Goal: Book appointment/travel/reservation

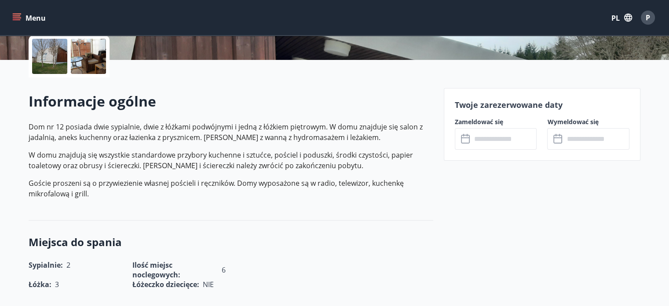
scroll to position [220, 0]
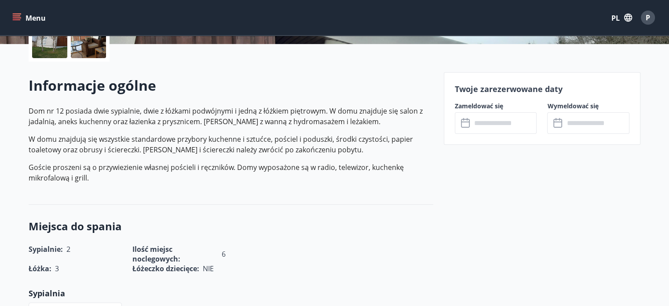
click at [473, 122] on input "text" at bounding box center [504, 123] width 66 height 22
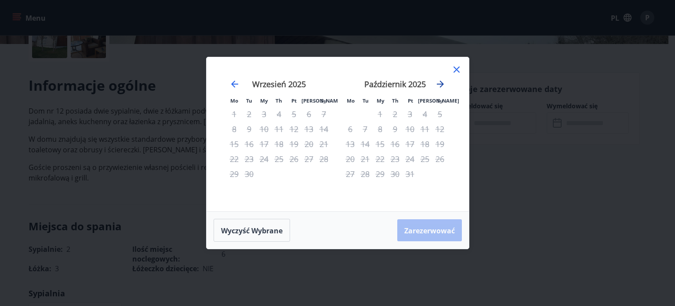
click at [438, 85] on icon "Przejdź dalej, aby przejść do następnego miesiąca." at bounding box center [440, 84] width 11 height 11
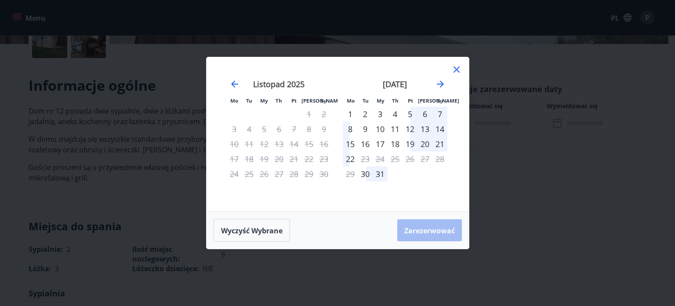
click at [457, 71] on icon at bounding box center [457, 69] width 6 height 6
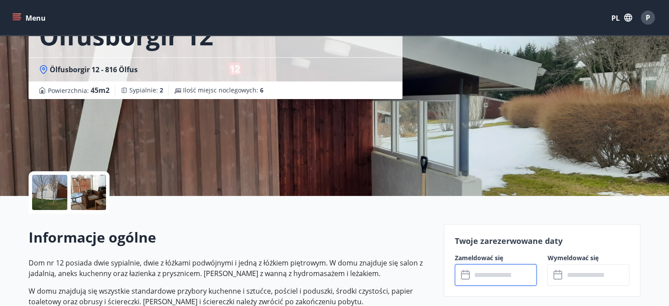
scroll to position [0, 0]
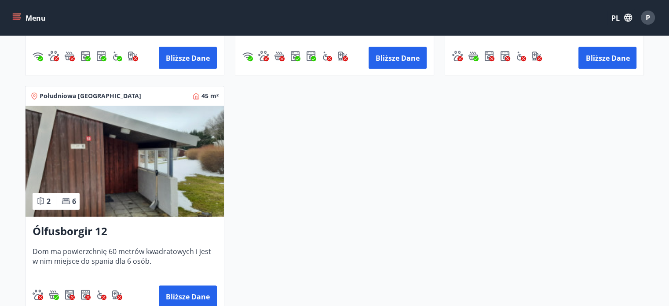
scroll to position [1105, 0]
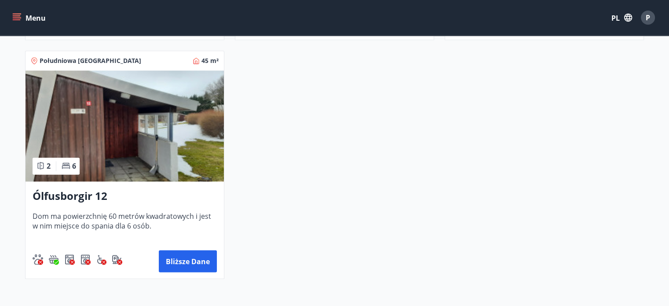
click at [134, 143] on img at bounding box center [125, 125] width 198 height 111
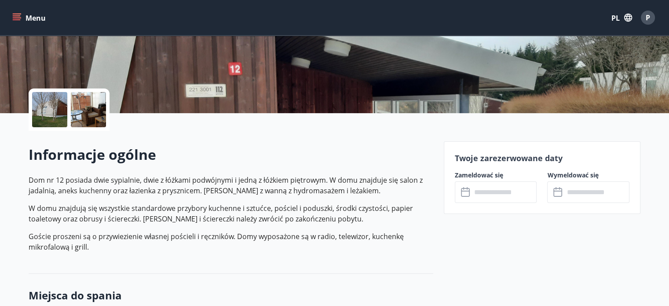
scroll to position [176, 0]
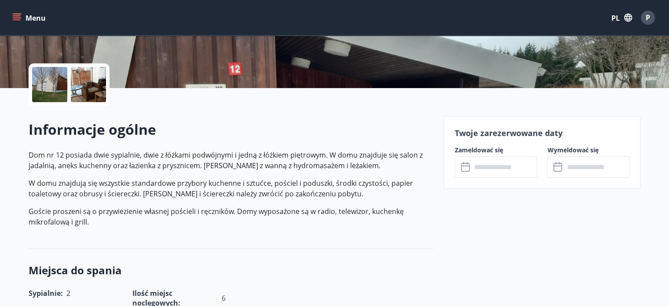
click at [469, 164] on icon at bounding box center [465, 167] width 9 height 9
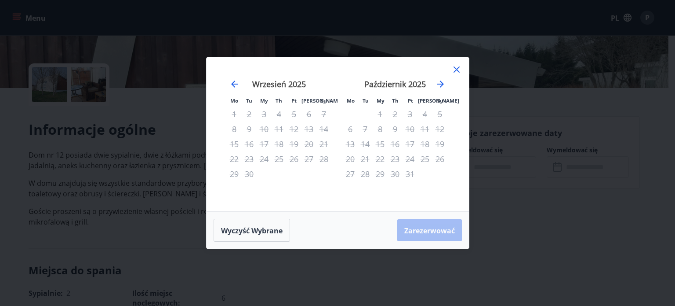
drag, startPoint x: 456, startPoint y: 65, endPoint x: 466, endPoint y: 77, distance: 15.0
click at [456, 66] on icon at bounding box center [457, 69] width 11 height 11
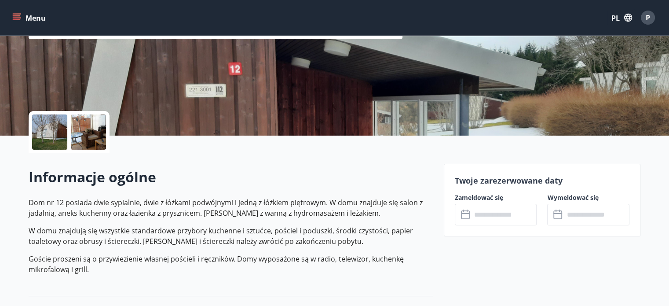
scroll to position [352, 0]
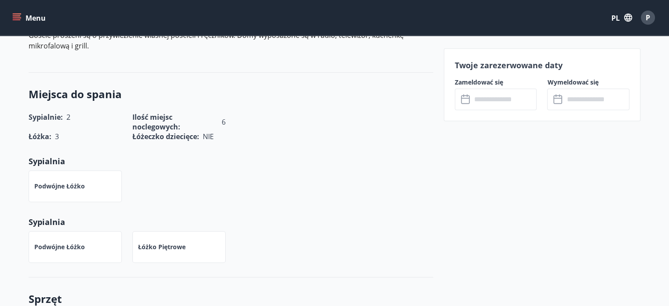
click at [464, 98] on icon at bounding box center [465, 98] width 9 height 1
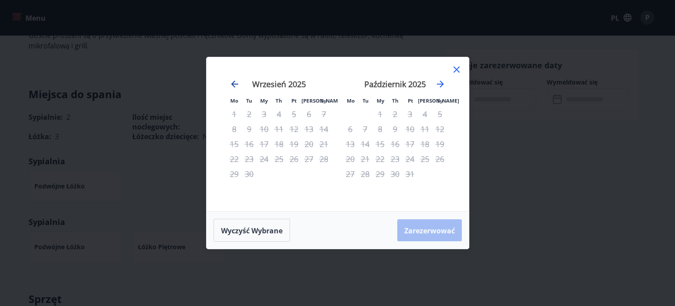
click at [236, 86] on icon "Przejdź wstecz, aby przejść do poprzedniego miesiąca." at bounding box center [235, 84] width 11 height 11
click at [444, 82] on icon "Przejdź dalej, aby przejść do następnego miesiąca." at bounding box center [440, 84] width 11 height 11
click at [444, 81] on icon "Przejdź dalej, aby przejść do następnego miesiąca." at bounding box center [440, 84] width 11 height 11
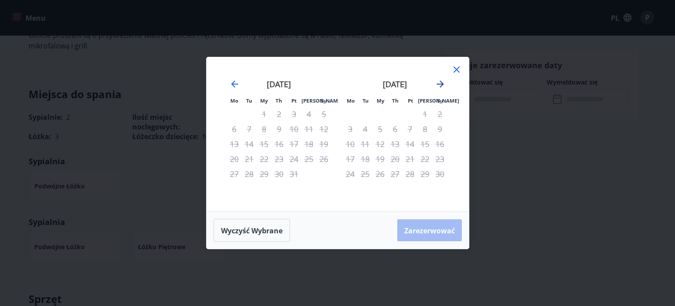
click at [438, 80] on icon "Przejdź dalej, aby przejść do następnego miesiąca." at bounding box center [440, 84] width 11 height 11
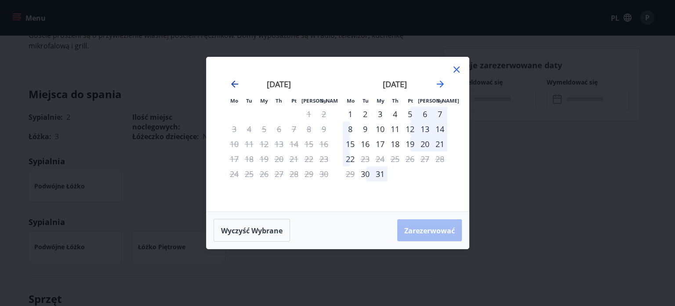
click at [237, 80] on icon "Przejdź wstecz, aby przejść do poprzedniego miesiąca." at bounding box center [235, 84] width 11 height 11
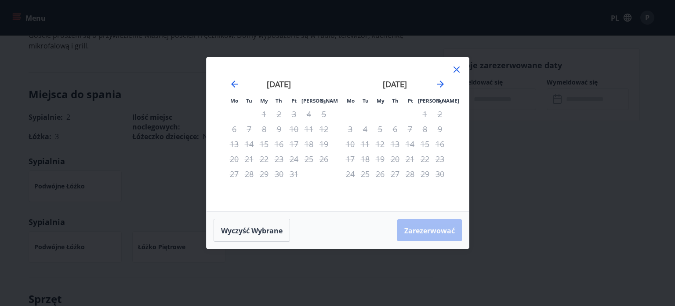
click at [455, 70] on icon at bounding box center [457, 69] width 11 height 11
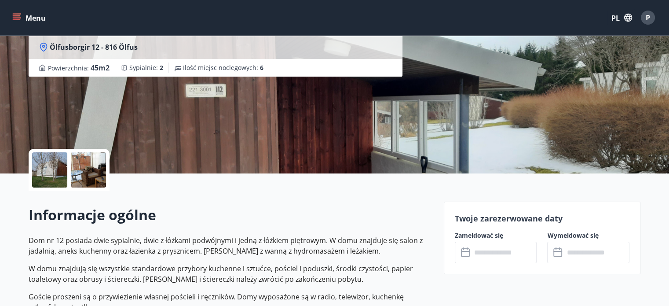
scroll to position [88, 0]
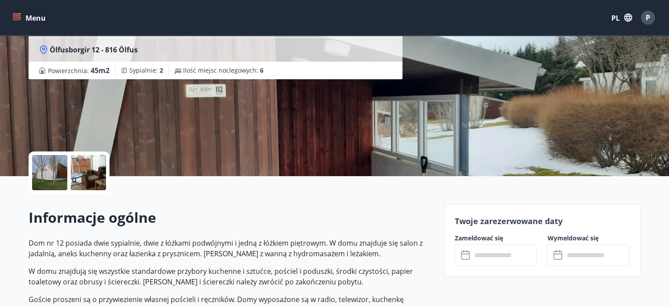
click at [193, 198] on div "Informacje ogólne Dom nr 12 posiada dwie sypialnie, dwie z łóżkami podwójnymi i…" at bounding box center [231, 264] width 405 height 143
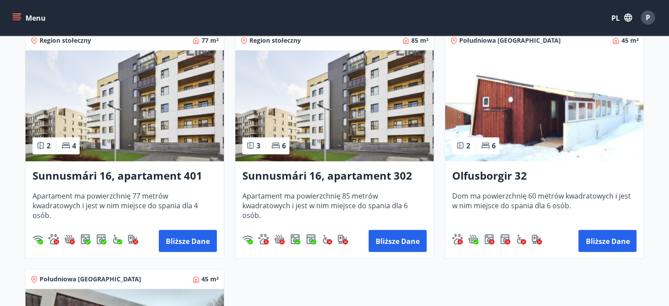
scroll to position [879, 0]
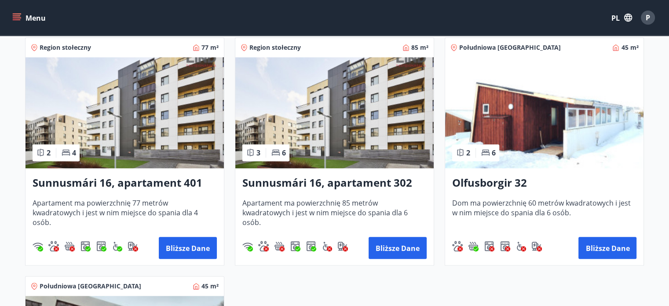
click at [540, 148] on img at bounding box center [544, 112] width 198 height 111
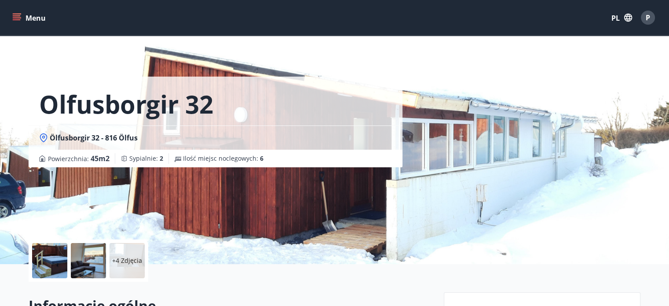
click at [121, 256] on font "+4 Zdjęcia" at bounding box center [127, 260] width 30 height 8
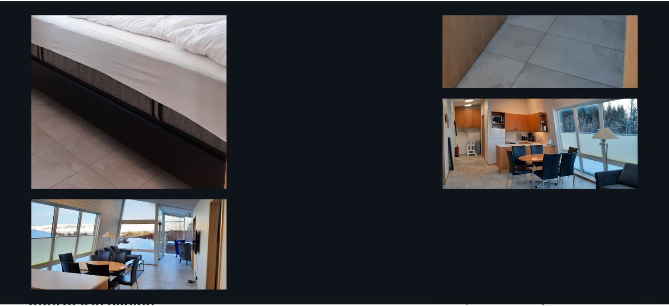
scroll to position [828, 0]
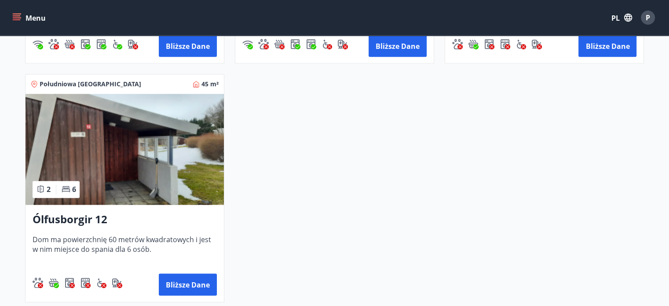
scroll to position [1111, 0]
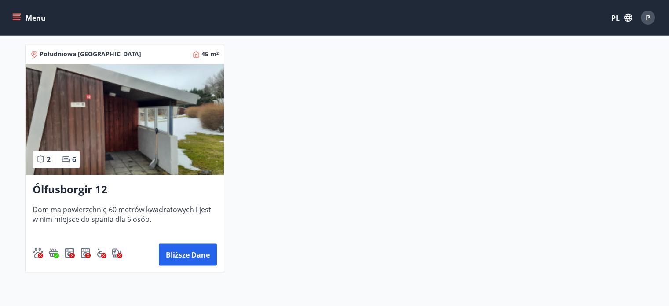
click at [146, 127] on img at bounding box center [125, 119] width 198 height 111
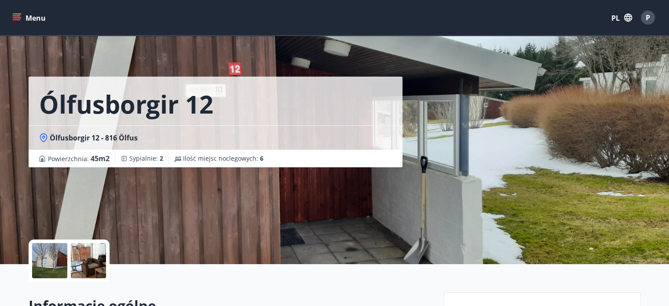
click at [82, 252] on div at bounding box center [88, 260] width 35 height 35
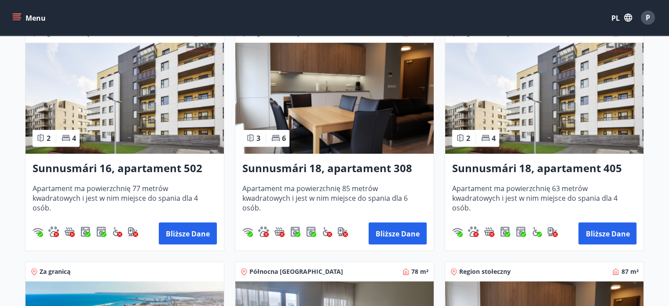
scroll to position [572, 0]
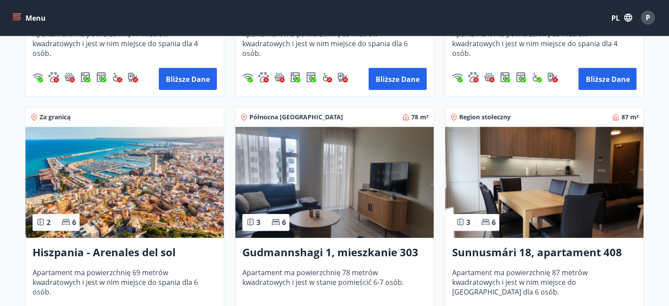
click at [479, 166] on img at bounding box center [544, 182] width 198 height 111
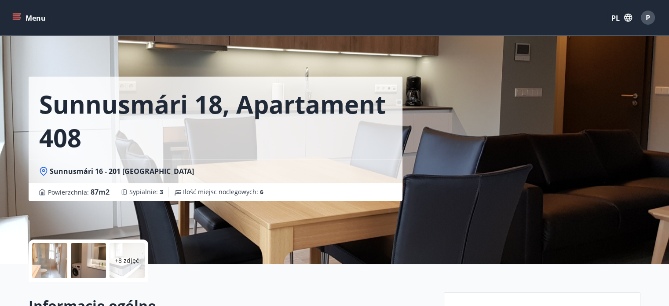
click at [114, 257] on div "+8 zdjęć" at bounding box center [126, 260] width 35 height 35
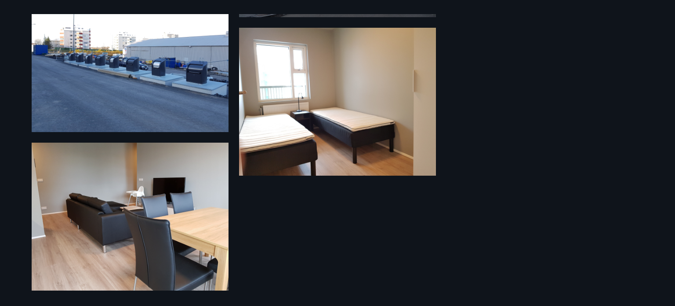
scroll to position [771, 0]
